Goal: Transaction & Acquisition: Purchase product/service

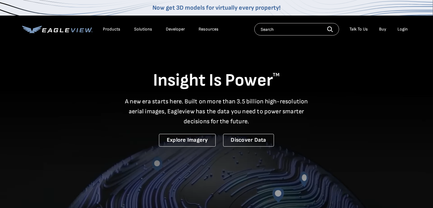
click at [400, 31] on div "Login" at bounding box center [403, 30] width 10 height 6
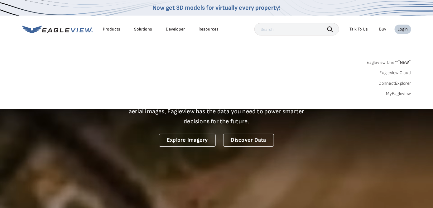
click at [400, 93] on link "MyEagleview" at bounding box center [398, 94] width 25 height 6
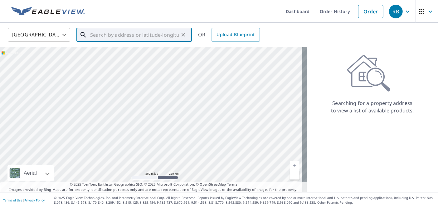
click at [101, 30] on input "text" at bounding box center [134, 34] width 89 height 17
paste input "5773 [GEOGRAPHIC_DATA]"
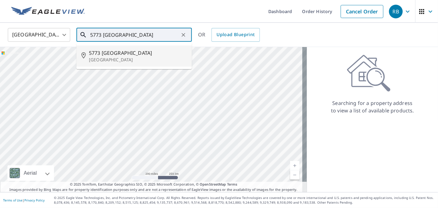
click at [111, 55] on span "5773 [GEOGRAPHIC_DATA]" at bounding box center [138, 52] width 98 height 7
type input "[STREET_ADDRESS][PERSON_NAME]"
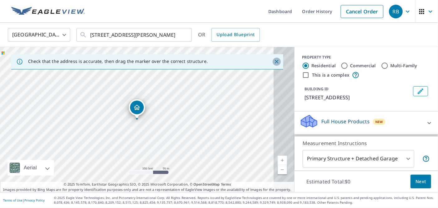
click at [273, 60] on icon "Close" at bounding box center [276, 62] width 6 height 6
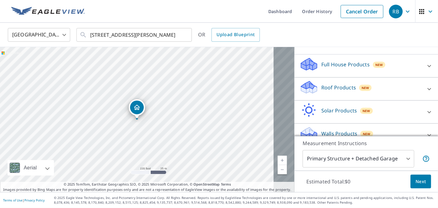
scroll to position [62, 0]
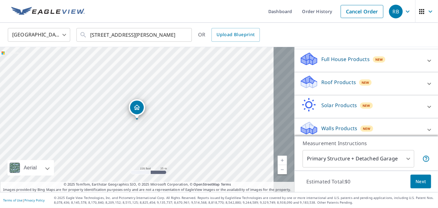
click at [322, 84] on p "Roof Products" at bounding box center [338, 82] width 35 height 7
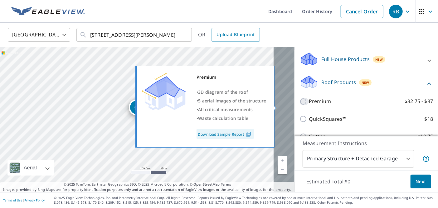
click at [299, 105] on input "Premium $32.75 - $87" at bounding box center [303, 101] width 9 height 7
checkbox input "true"
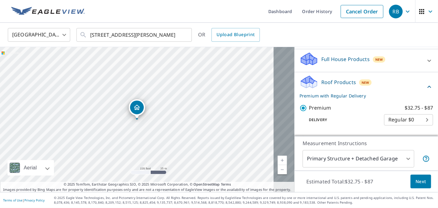
click at [416, 178] on span "Next" at bounding box center [420, 182] width 11 height 8
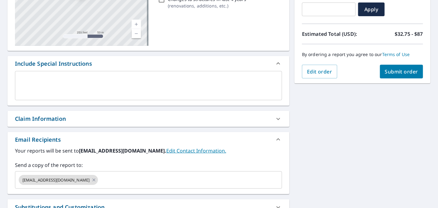
scroll to position [125, 0]
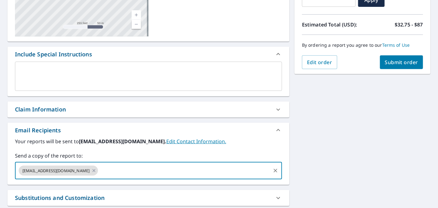
click at [99, 177] on input "text" at bounding box center [184, 171] width 171 height 12
type input "sb"
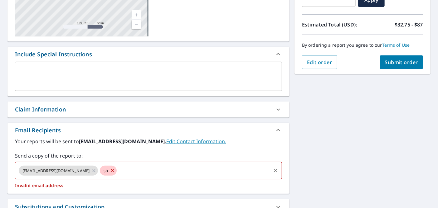
checkbox input "true"
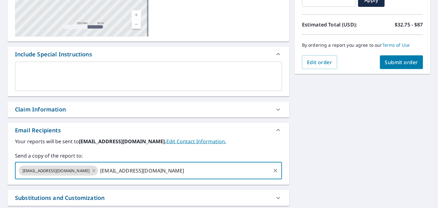
type input "[EMAIL_ADDRESS][DOMAIN_NAME]"
checkbox input "true"
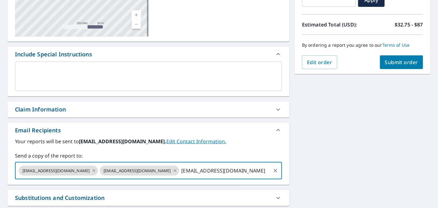
type input "[EMAIL_ADDRESS][DOMAIN_NAME]"
click at [393, 59] on span "Submit order" at bounding box center [401, 62] width 33 height 7
checkbox input "true"
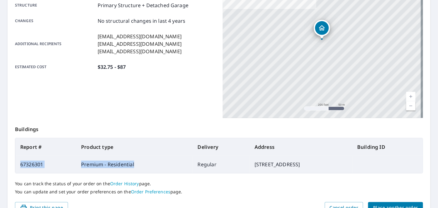
drag, startPoint x: 127, startPoint y: 165, endPoint x: 13, endPoint y: 165, distance: 113.8
click at [15, 165] on tr "67326301 Premium - Residential Regular [STREET_ADDRESS]" at bounding box center [218, 164] width 407 height 17
copy tr "67326301 Premium - Residential"
